Goal: Register for event/course

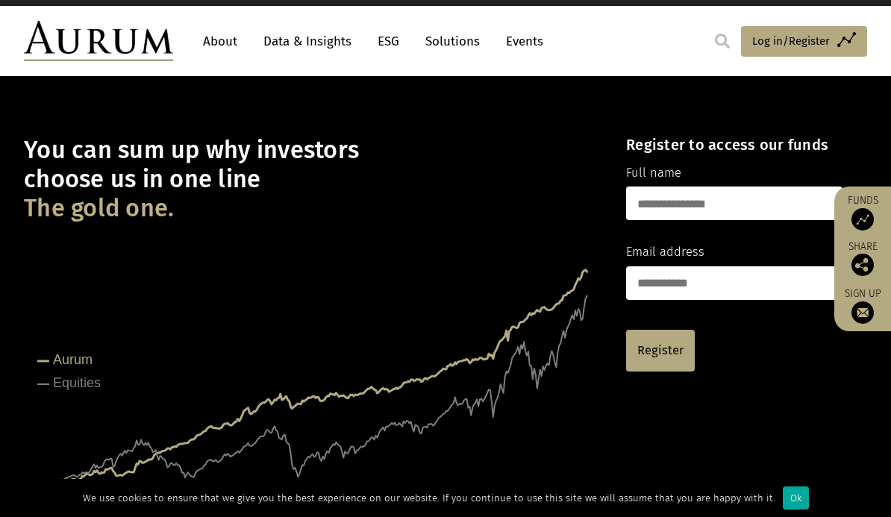
scroll to position [20, 0]
click at [725, 197] on input "text" at bounding box center [734, 204] width 216 height 34
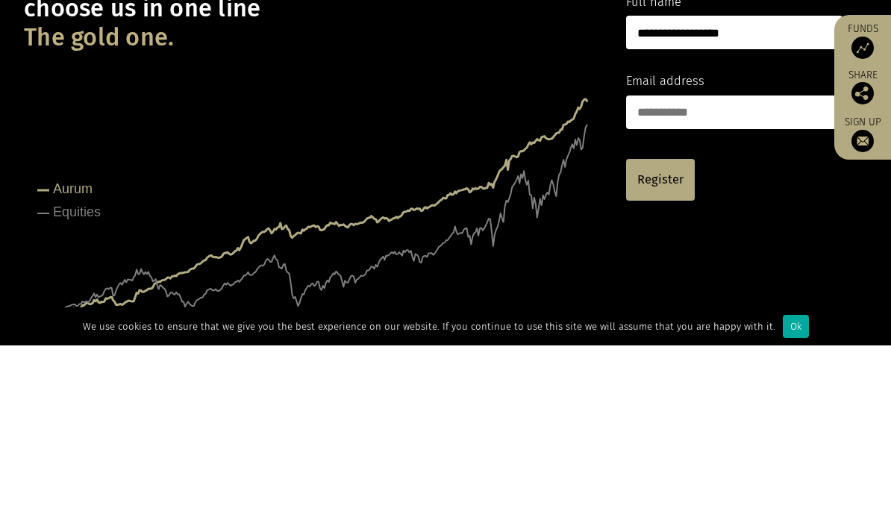
type input "**********"
click at [673, 267] on input "email" at bounding box center [734, 284] width 216 height 34
type input "**********"
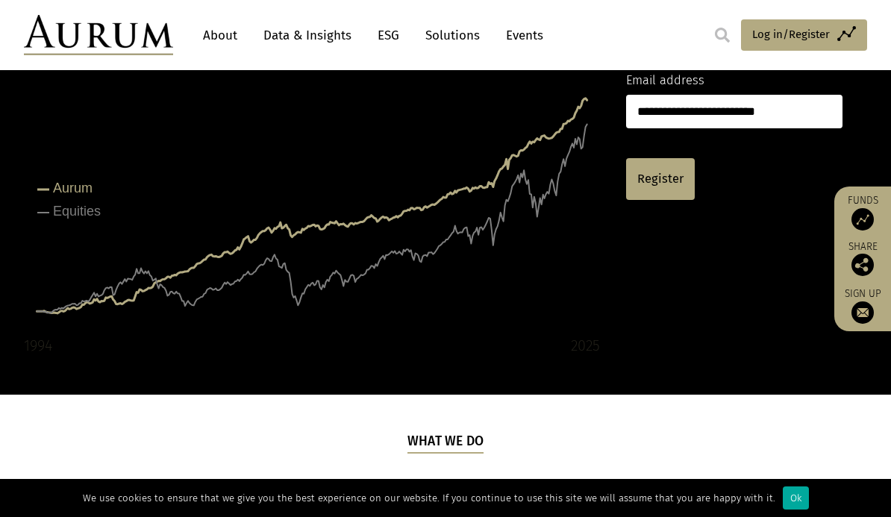
click at [671, 183] on link "Register" at bounding box center [660, 179] width 69 height 42
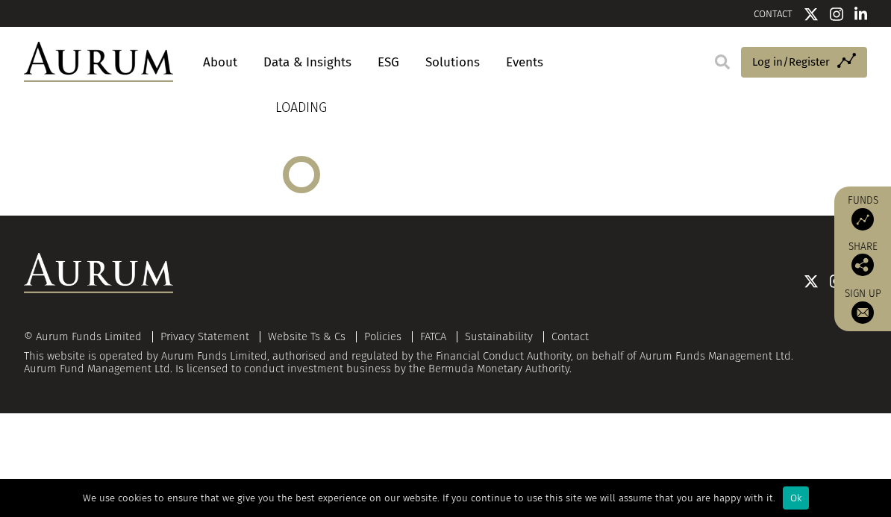
click at [786, 504] on div "Ok" at bounding box center [796, 497] width 26 height 23
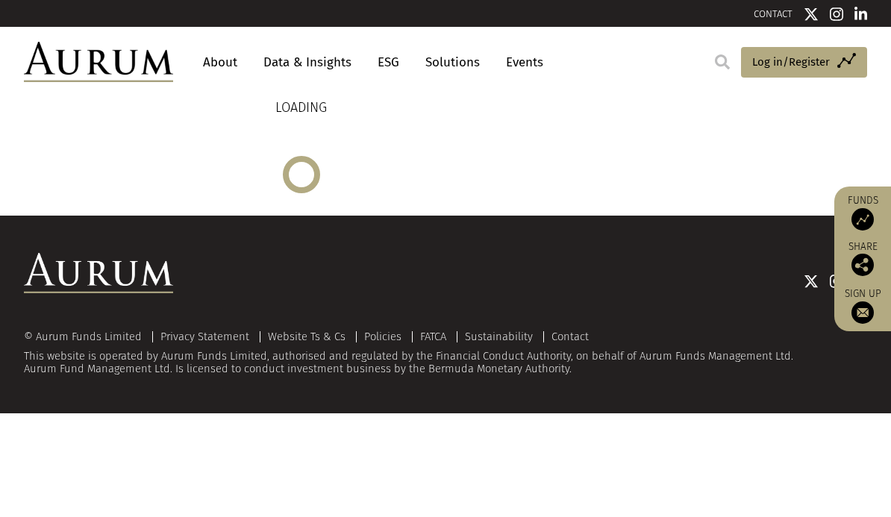
click at [866, 223] on img at bounding box center [862, 219] width 22 height 22
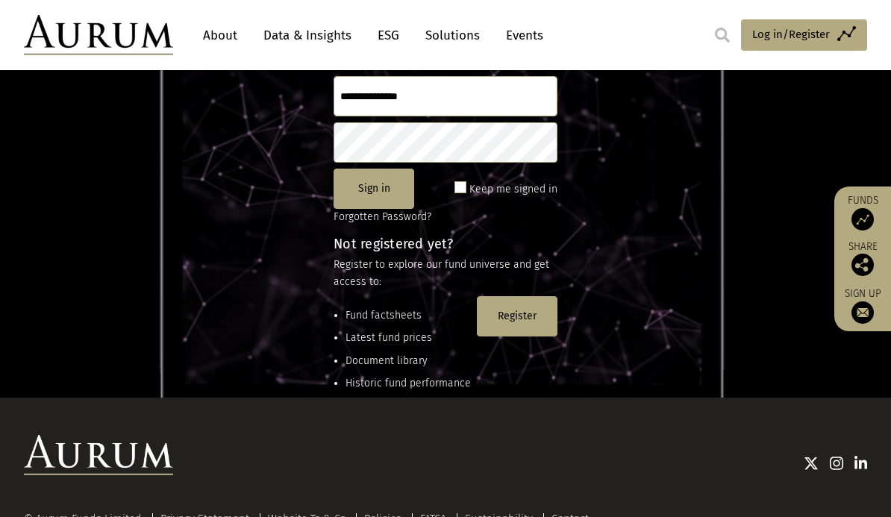
scroll to position [187, 0]
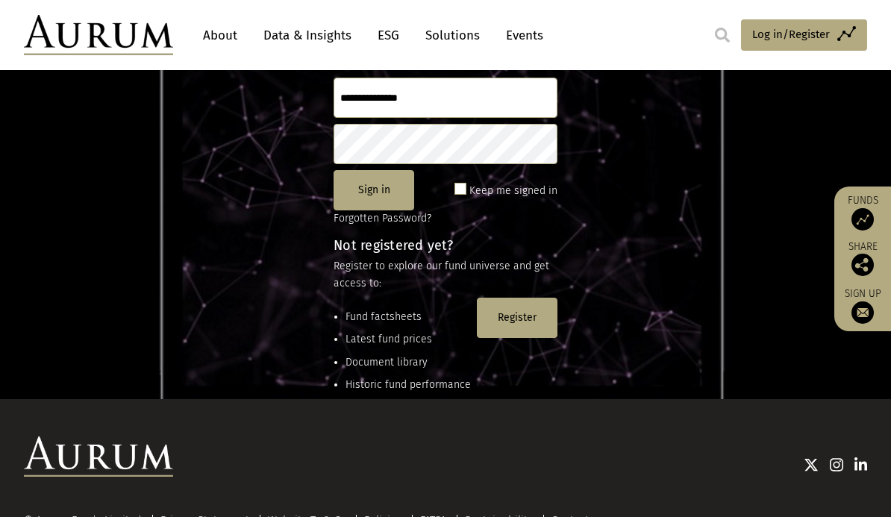
click at [517, 316] on button "Register" at bounding box center [517, 318] width 81 height 40
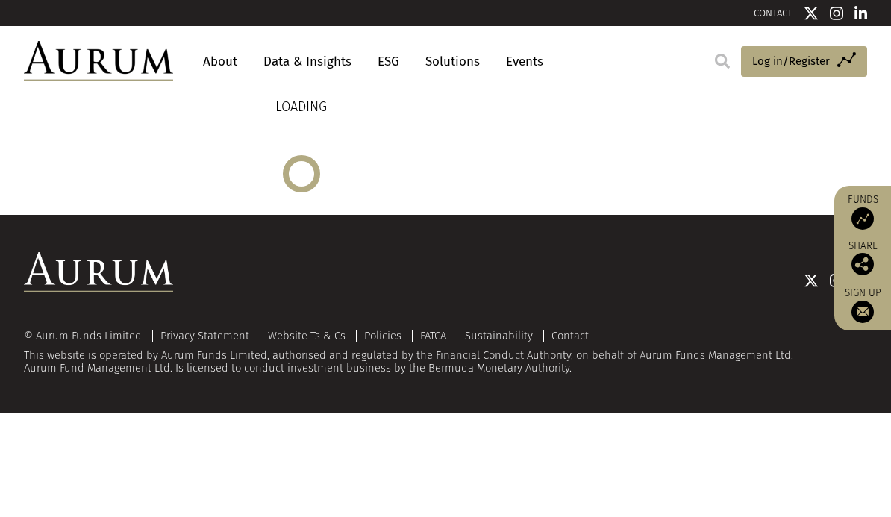
click at [219, 73] on link "About" at bounding box center [219, 62] width 49 height 28
click at [225, 66] on link "About" at bounding box center [219, 62] width 49 height 28
click at [228, 69] on link "About" at bounding box center [219, 62] width 49 height 28
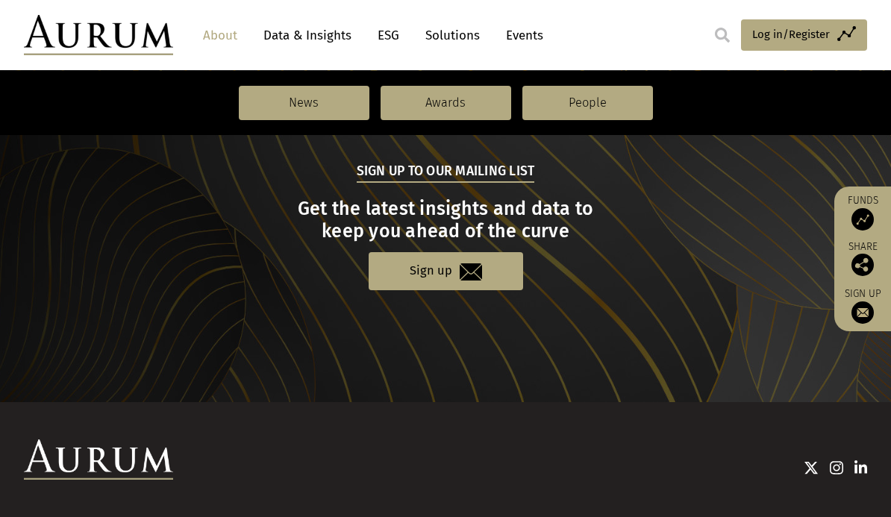
scroll to position [1631, 0]
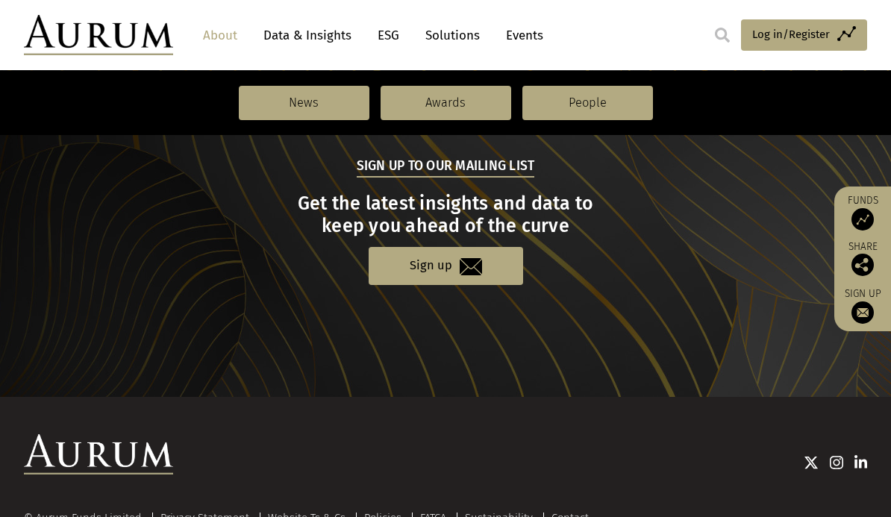
click at [571, 513] on link "Contact" at bounding box center [569, 517] width 37 height 13
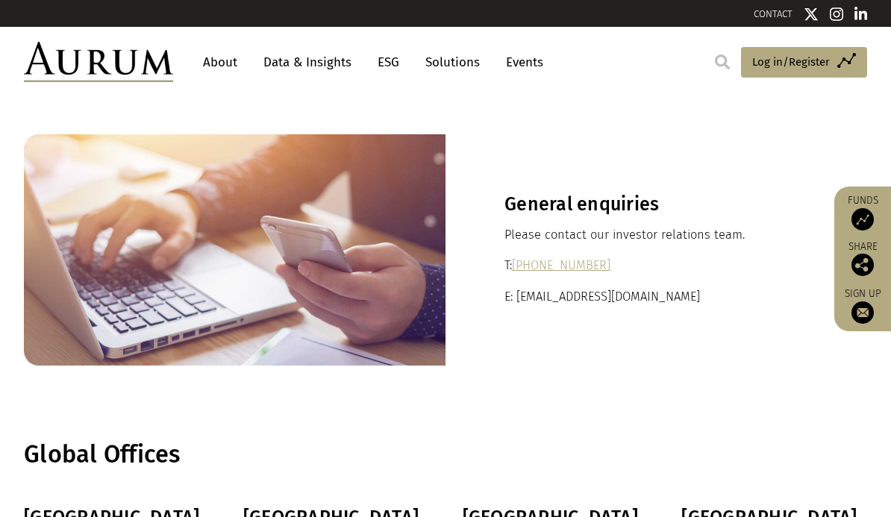
click at [297, 69] on link "Data & Insights" at bounding box center [307, 62] width 103 height 28
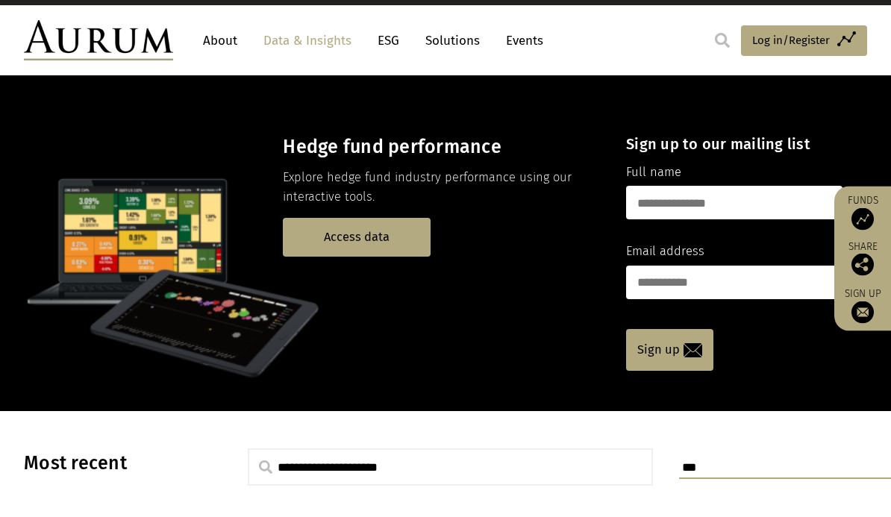
scroll to position [17, 0]
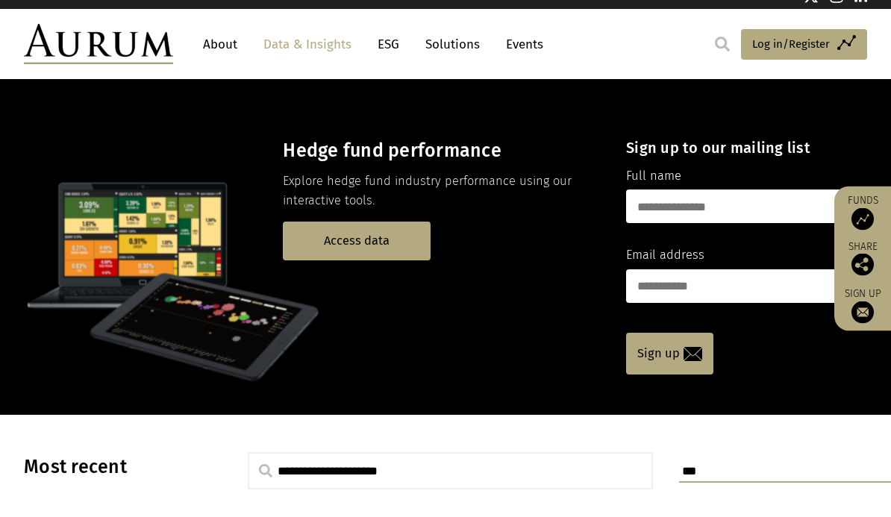
click at [372, 248] on link "Access data" at bounding box center [357, 241] width 148 height 38
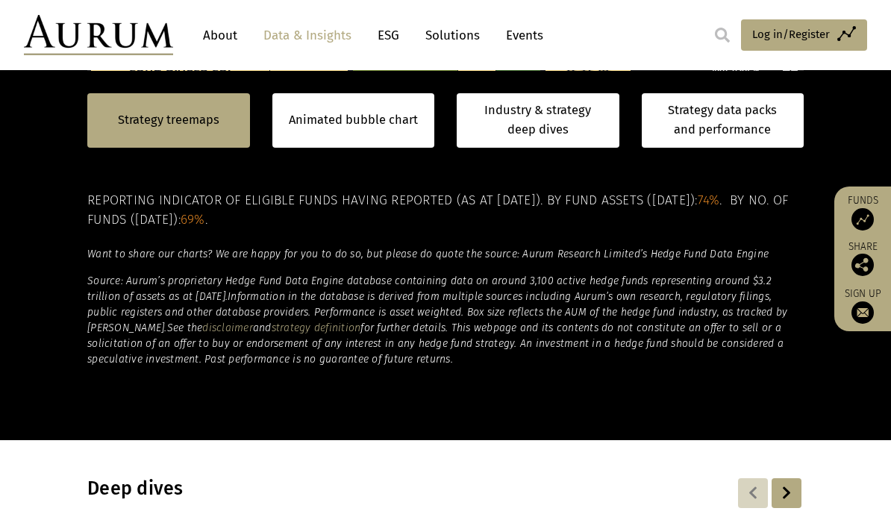
scroll to position [878, 0]
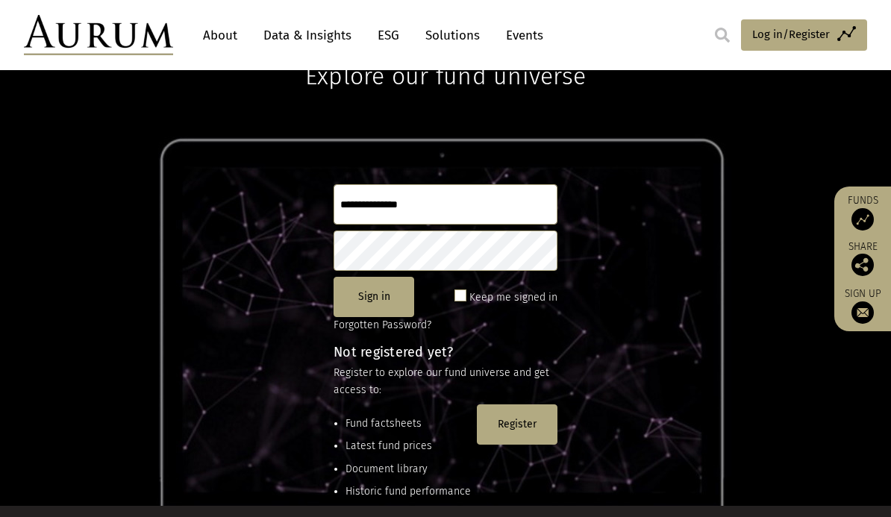
click at [519, 404] on button "Register" at bounding box center [517, 424] width 81 height 40
